Goal: Task Accomplishment & Management: Complete application form

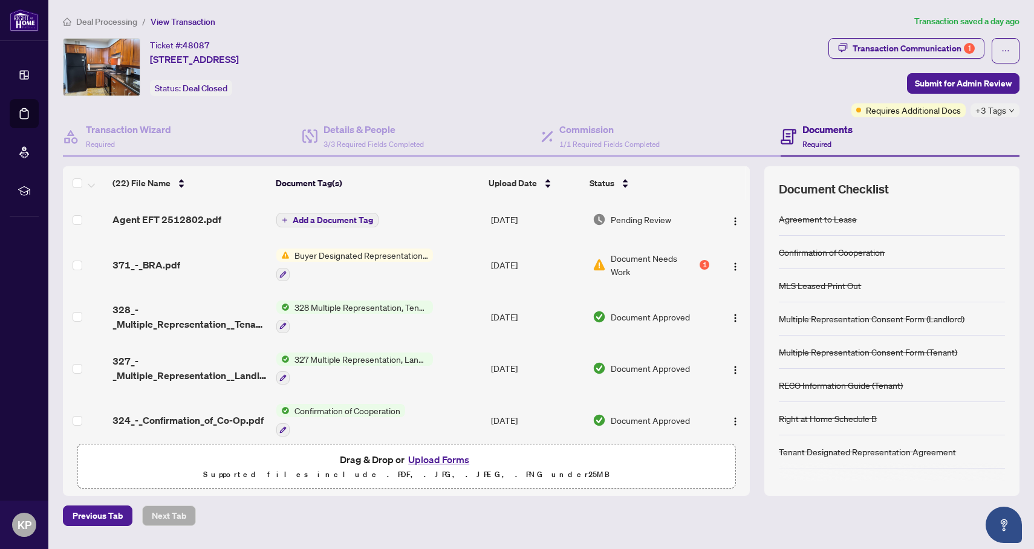
click at [449, 452] on button "Upload Forms" at bounding box center [439, 460] width 68 height 16
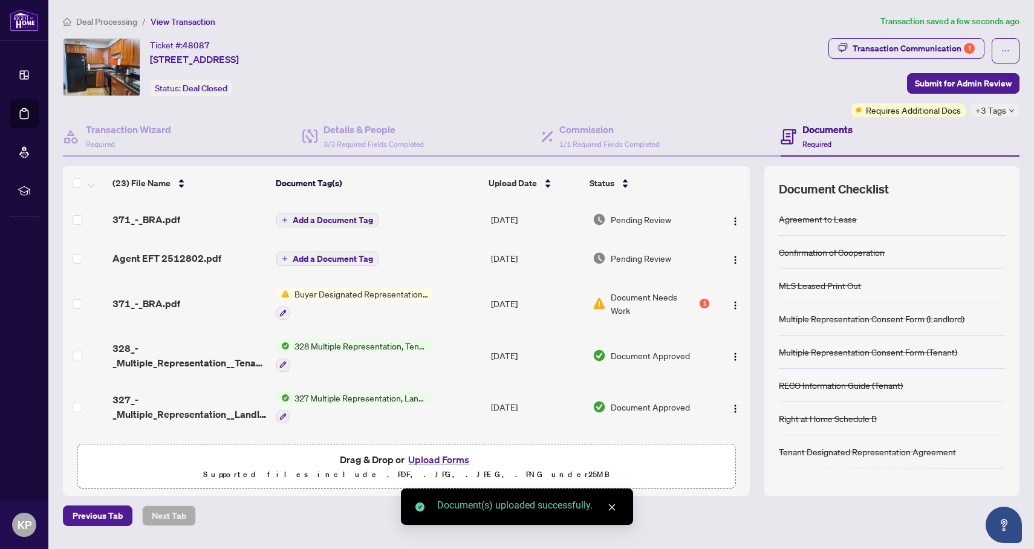
click at [611, 509] on icon "close" at bounding box center [612, 507] width 8 height 8
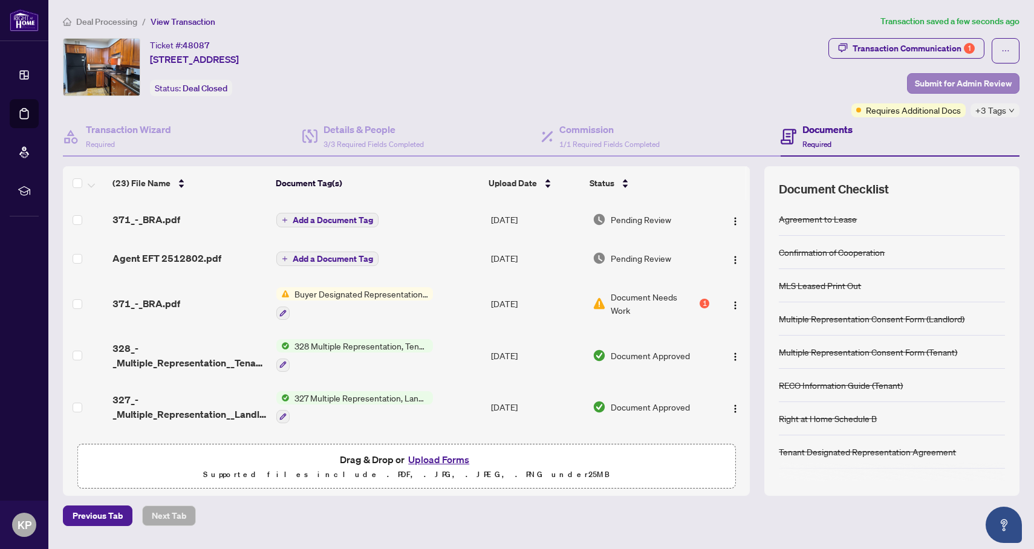
click at [958, 79] on span "Submit for Admin Review" at bounding box center [963, 83] width 97 height 19
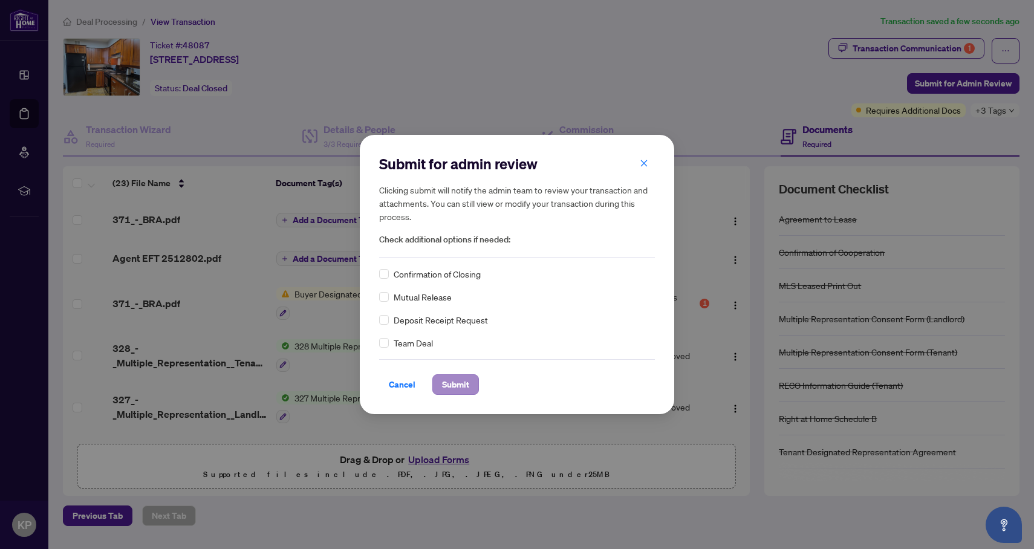
click at [462, 382] on span "Submit" at bounding box center [455, 384] width 27 height 19
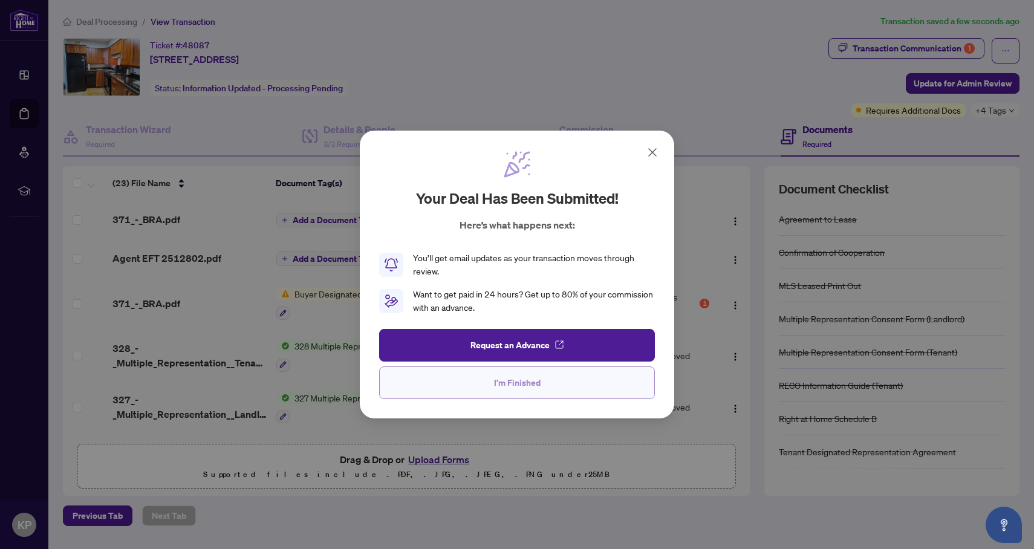
click at [494, 380] on button "I'm Finished" at bounding box center [517, 383] width 276 height 33
